Goal: Find specific page/section: Find specific page/section

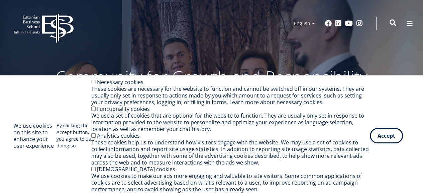
click at [394, 23] on span at bounding box center [393, 22] width 7 height 7
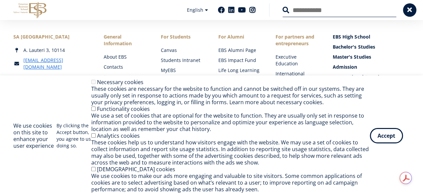
click at [295, 11] on input "Search" at bounding box center [340, 10] width 114 height 14
paste input "**********"
type input "**********"
click at [404, 12] on button at bounding box center [409, 9] width 13 height 13
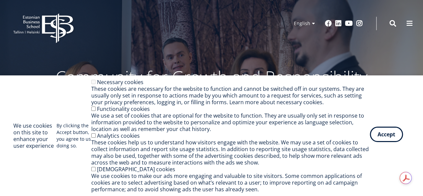
click at [386, 134] on button "Accept" at bounding box center [386, 133] width 33 height 15
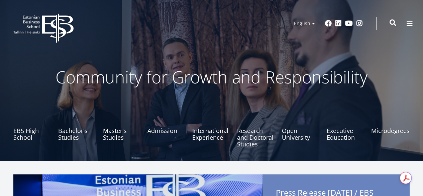
click at [393, 24] on span at bounding box center [393, 22] width 7 height 7
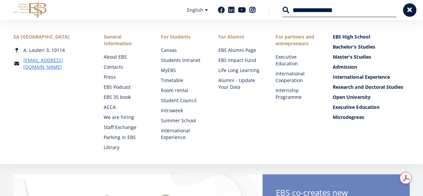
click at [284, 13] on input "**********" at bounding box center [340, 10] width 114 height 14
click at [286, 9] on input "**********" at bounding box center [340, 10] width 114 height 14
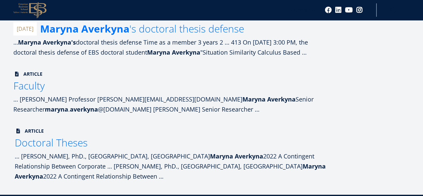
scroll to position [201, 0]
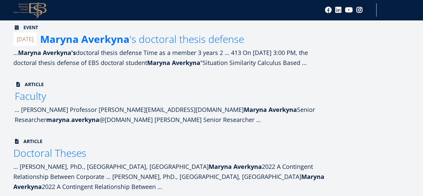
click at [37, 103] on font "Faculty" at bounding box center [30, 96] width 31 height 14
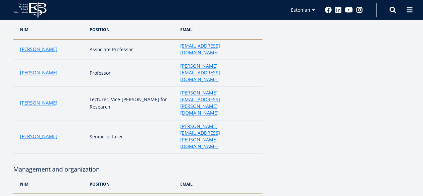
scroll to position [515, 0]
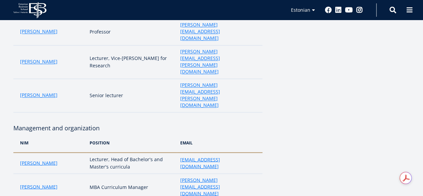
drag, startPoint x: 130, startPoint y: 147, endPoint x: 86, endPoint y: 145, distance: 44.9
copy font "Senior Researcher"
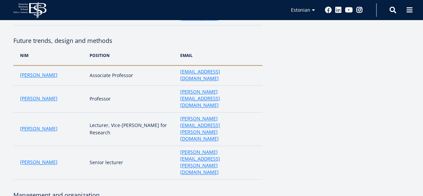
scroll to position [381, 0]
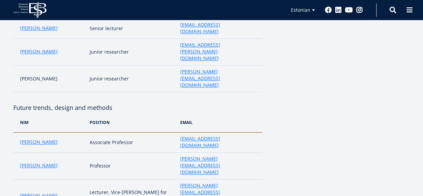
drag, startPoint x: 13, startPoint y: 94, endPoint x: 100, endPoint y: 91, distance: 86.3
copy font "Management and organization"
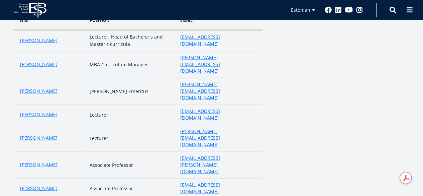
scroll to position [568, 0]
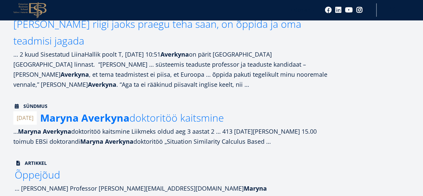
scroll to position [134, 0]
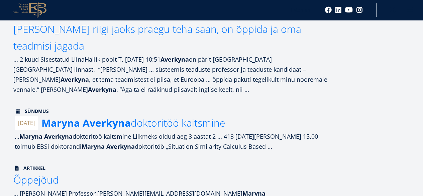
click at [128, 116] on strong "Averkyna" at bounding box center [107, 123] width 48 height 14
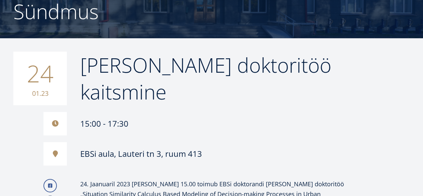
scroll to position [33, 0]
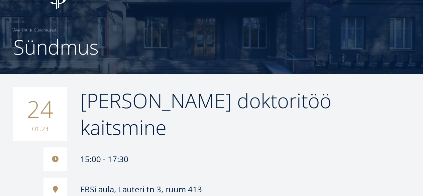
drag, startPoint x: 338, startPoint y: 113, endPoint x: 392, endPoint y: 79, distance: 64.5
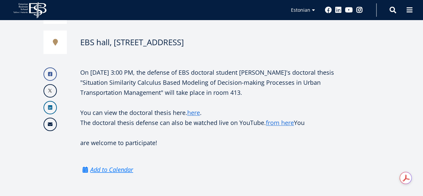
scroll to position [181, 0]
